Goal: Find specific page/section: Find specific page/section

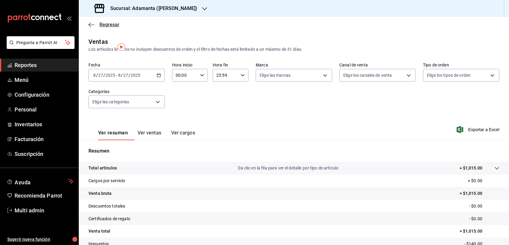
click at [104, 28] on span "Regresar" at bounding box center [109, 25] width 20 height 6
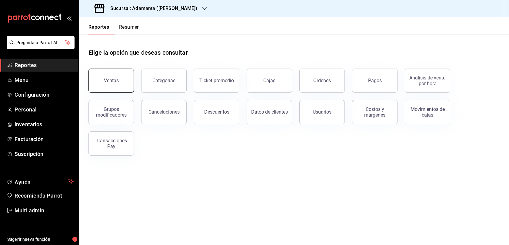
click at [118, 84] on div "Ventas" at bounding box center [111, 81] width 15 height 6
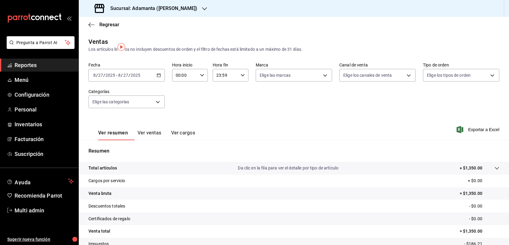
click at [169, 138] on div "Ver resumen Ver ventas Ver cargos" at bounding box center [141, 132] width 107 height 18
click at [161, 140] on button "Ver ventas" at bounding box center [149, 135] width 24 height 10
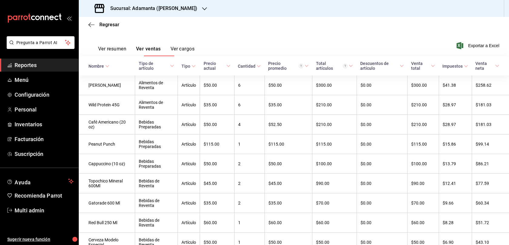
scroll to position [86, 0]
